Goal: Find contact information: Find contact information

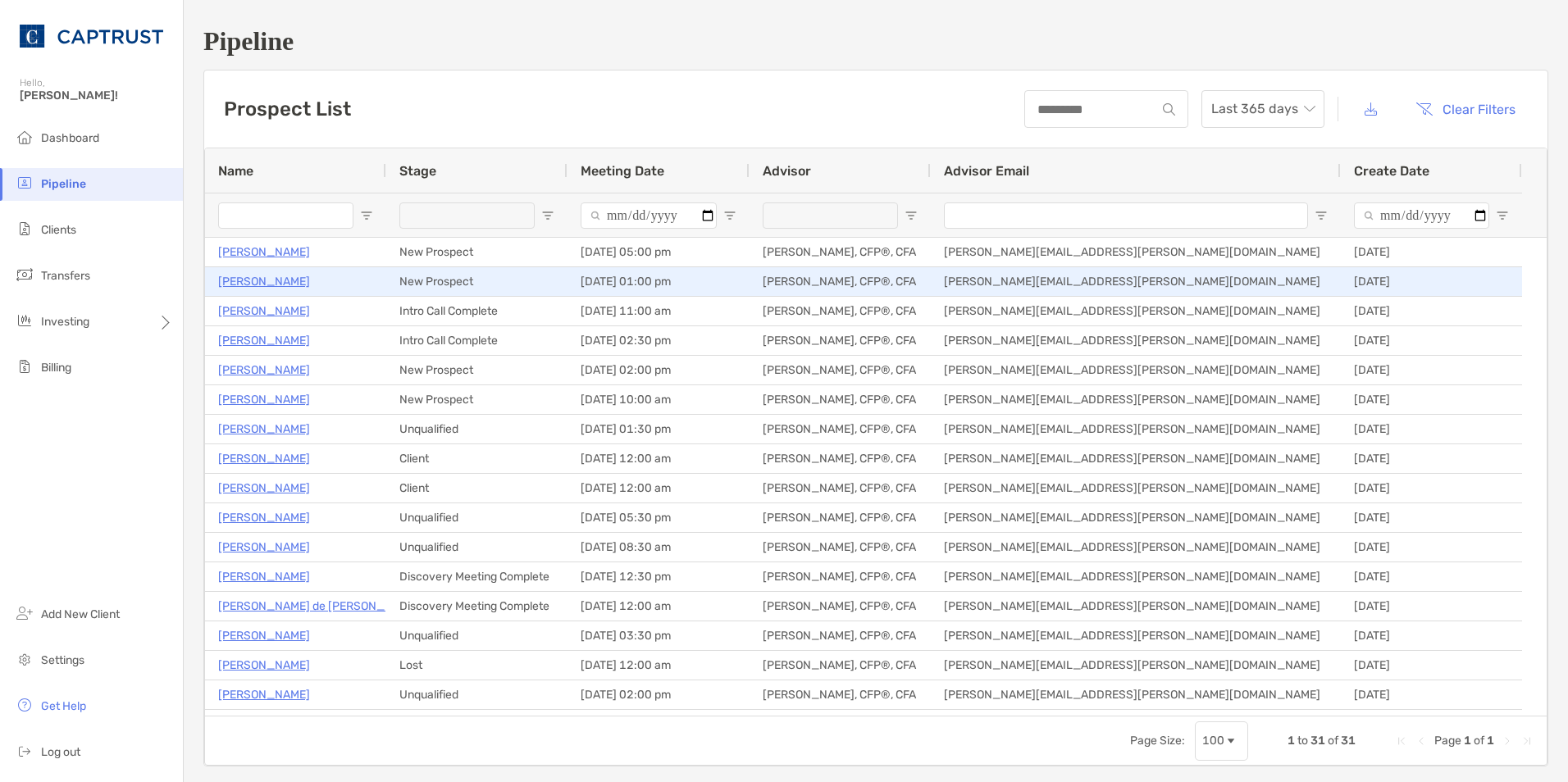
click at [289, 284] on p "[PERSON_NAME]" at bounding box center [264, 282] width 92 height 21
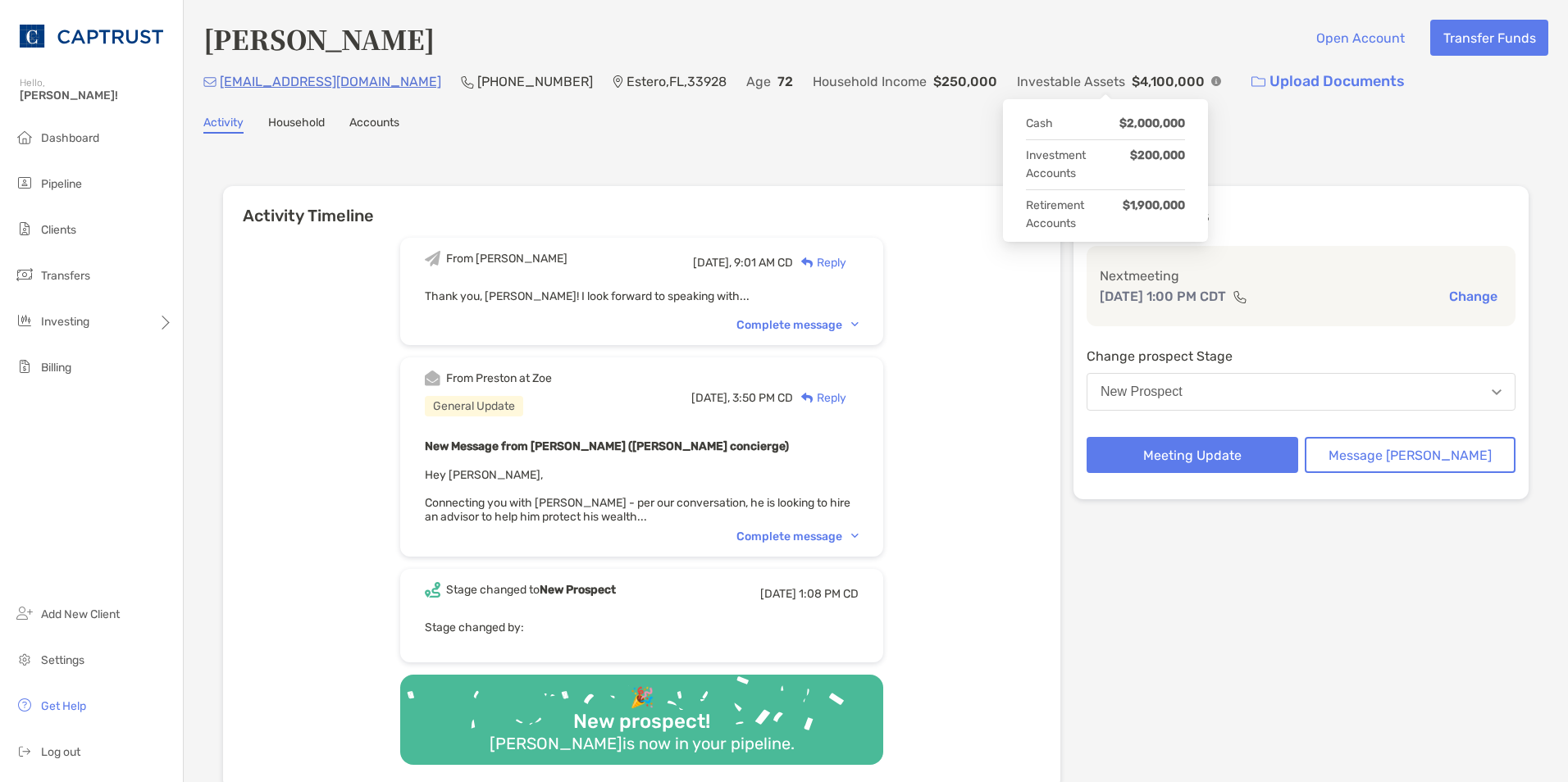
click at [1211, 80] on img at bounding box center [1216, 81] width 9 height 9
click at [1211, 82] on img at bounding box center [1216, 81] width 9 height 9
drag, startPoint x: 479, startPoint y: 84, endPoint x: 384, endPoint y: 77, distance: 95.3
click at [384, 77] on div "drdavisaj@gmail.com (239) 826-6012 Estero , FL , 33928 Age 72 Household Income …" at bounding box center [875, 81] width 1345 height 35
copy p "[PHONE_NUMBER]"
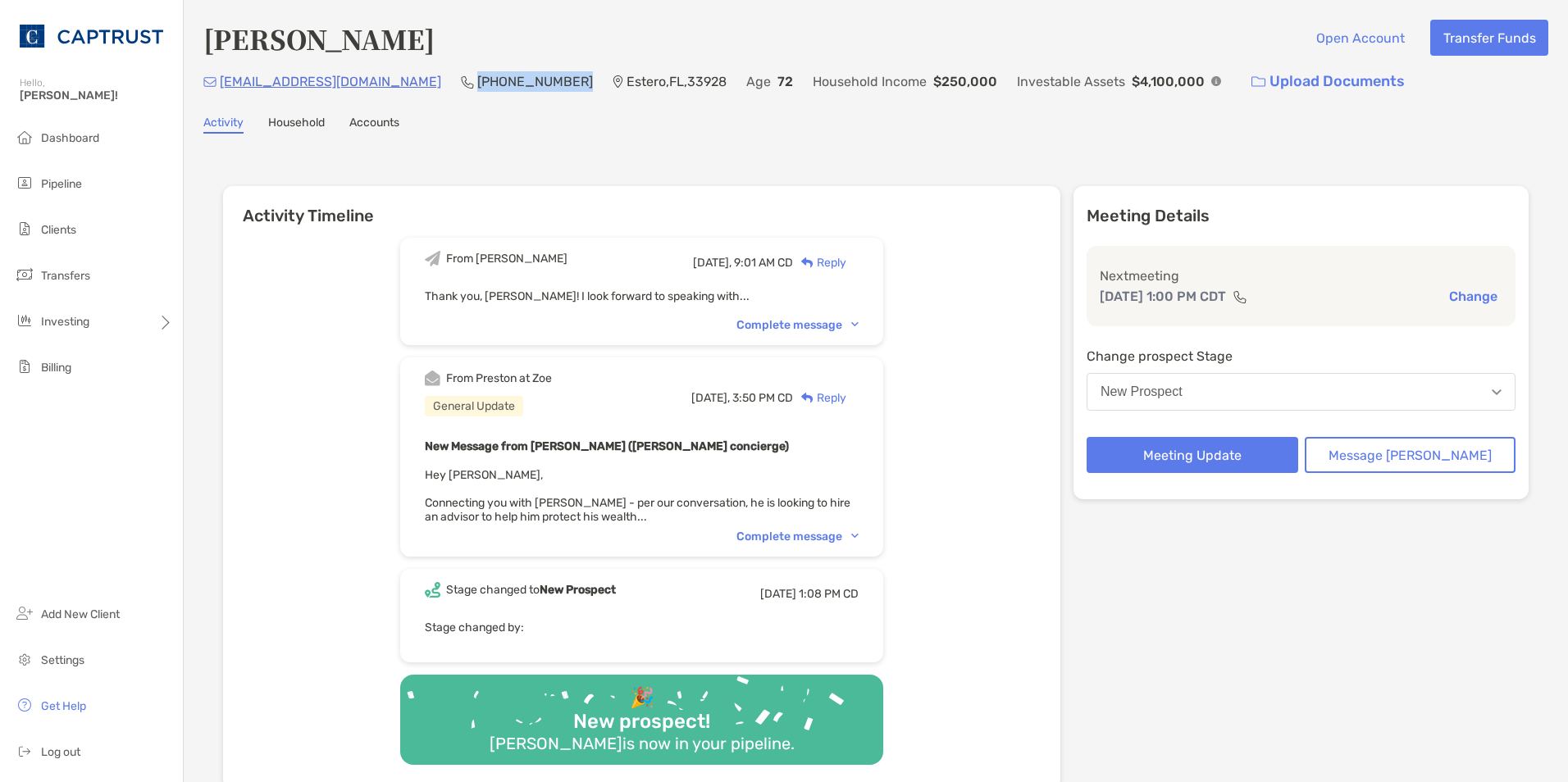
copy p "(239) 826-6012"
